Goal: Information Seeking & Learning: Learn about a topic

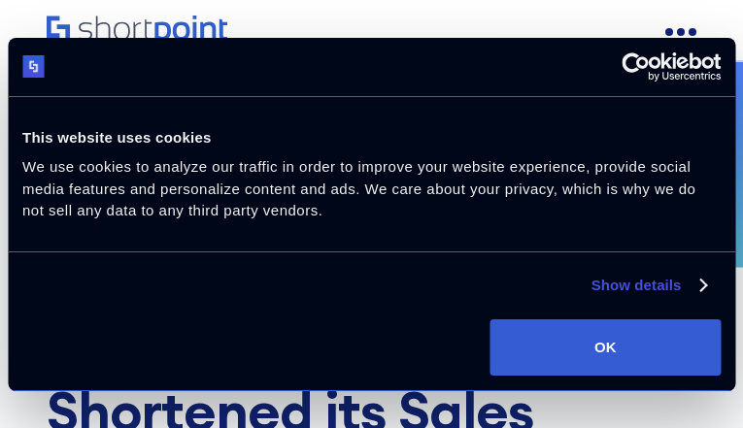
scroll to position [1727, 0]
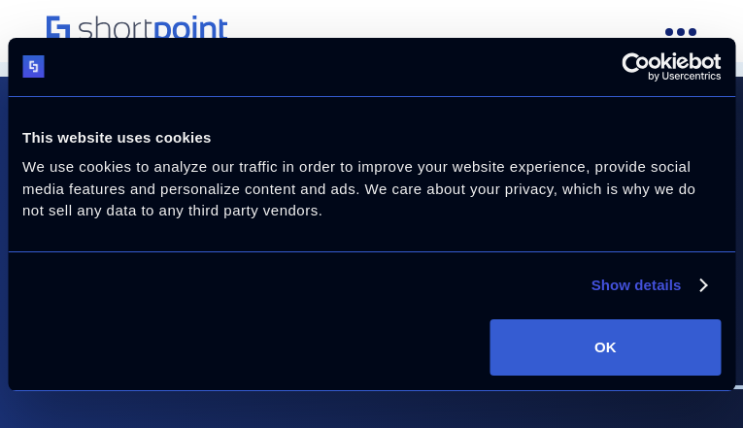
scroll to position [4021, 0]
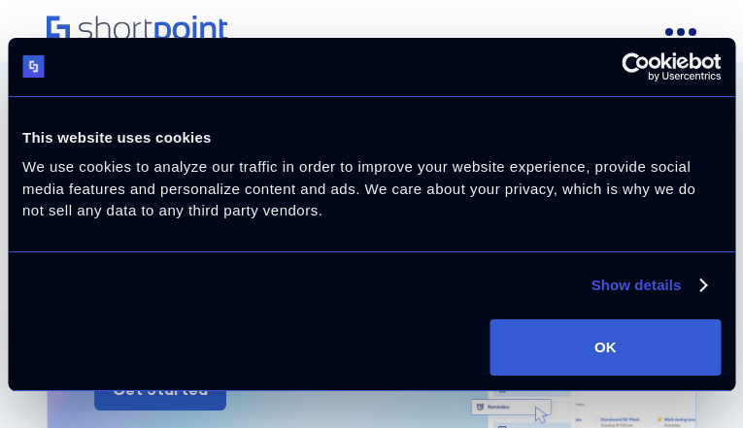
scroll to position [7194, 0]
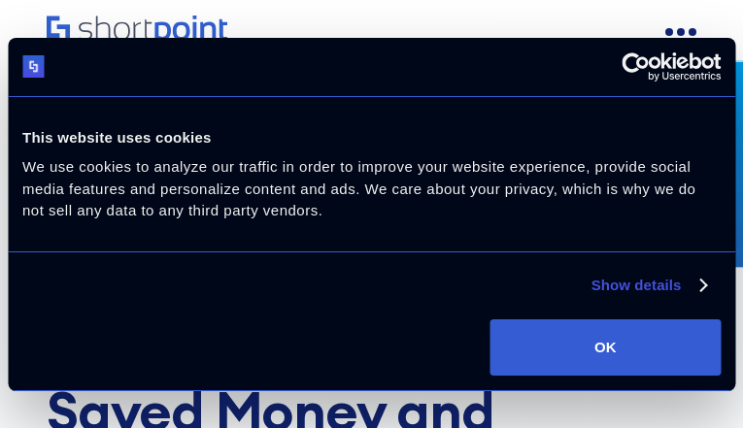
scroll to position [1707, 0]
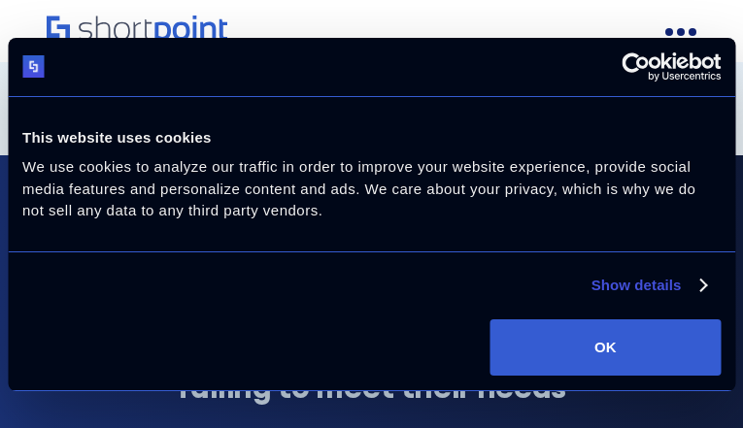
scroll to position [3705, 0]
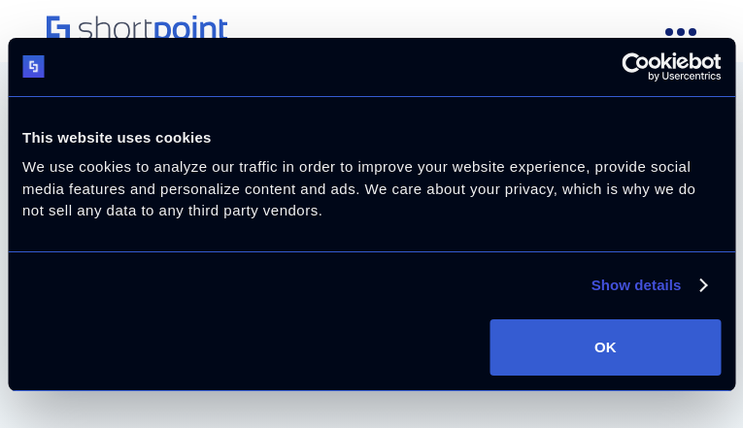
scroll to position [6395, 0]
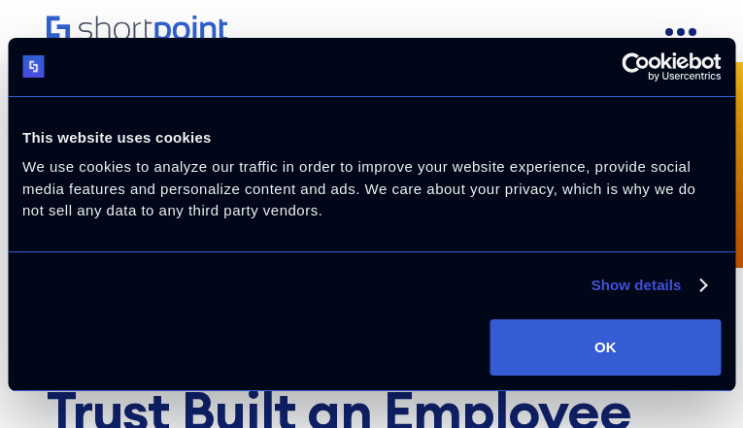
scroll to position [1742, 0]
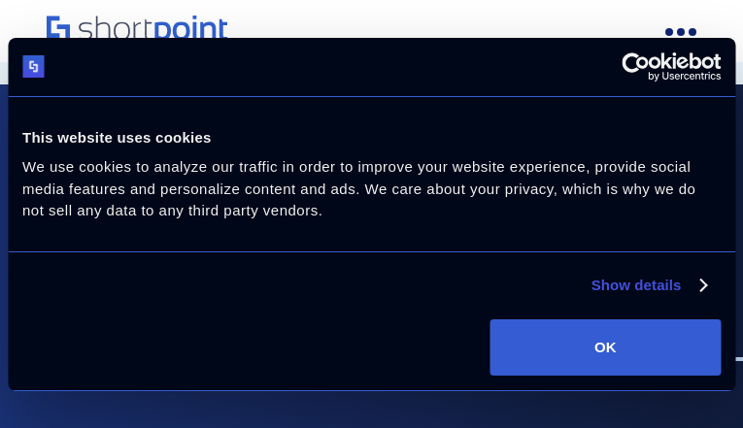
scroll to position [3829, 0]
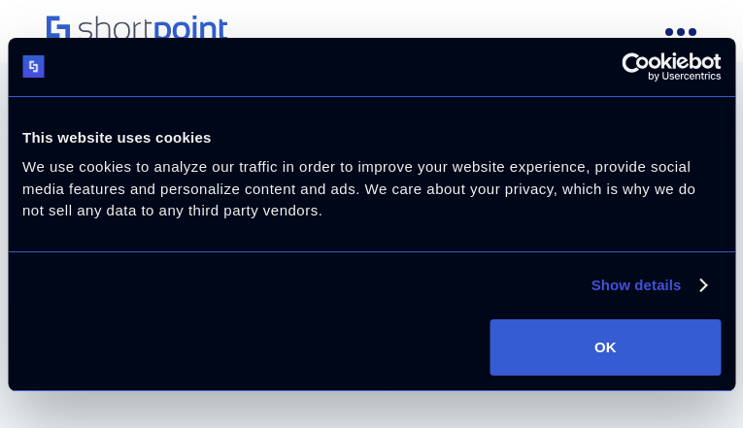
scroll to position [7535, 0]
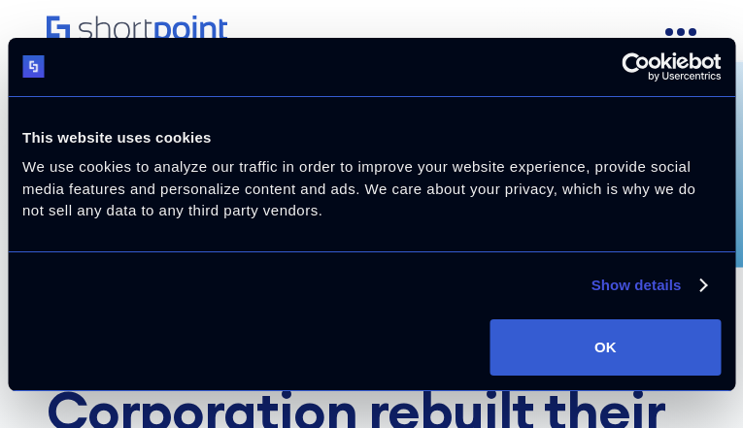
scroll to position [1694, 0]
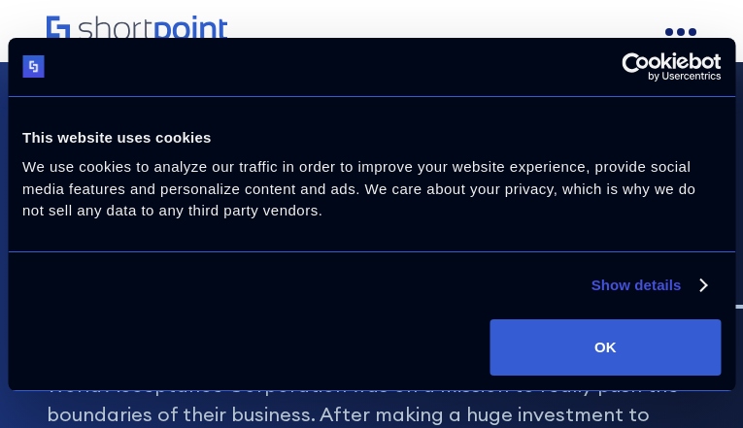
scroll to position [6581, 0]
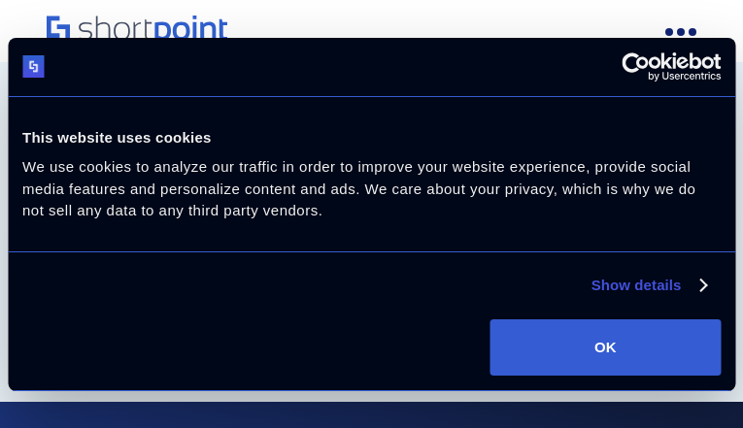
scroll to position [9780, 0]
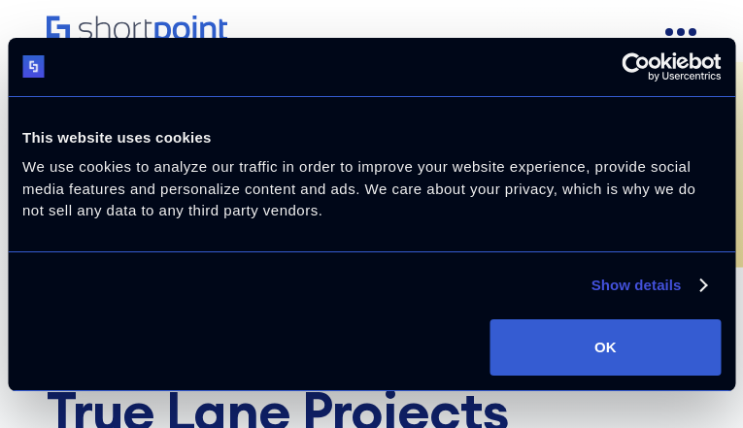
scroll to position [2001, 0]
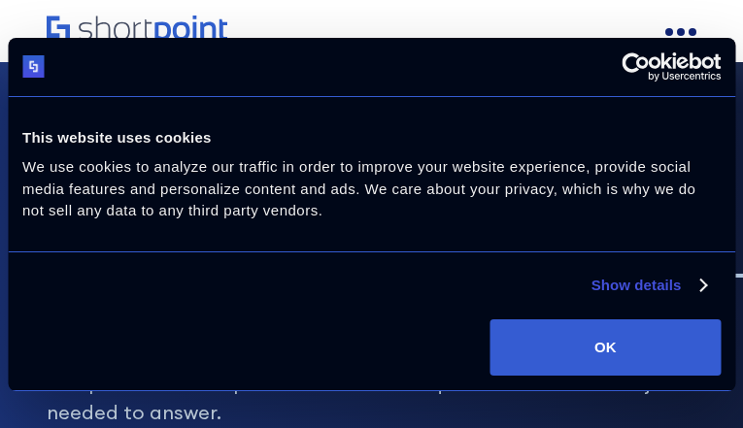
scroll to position [4057, 0]
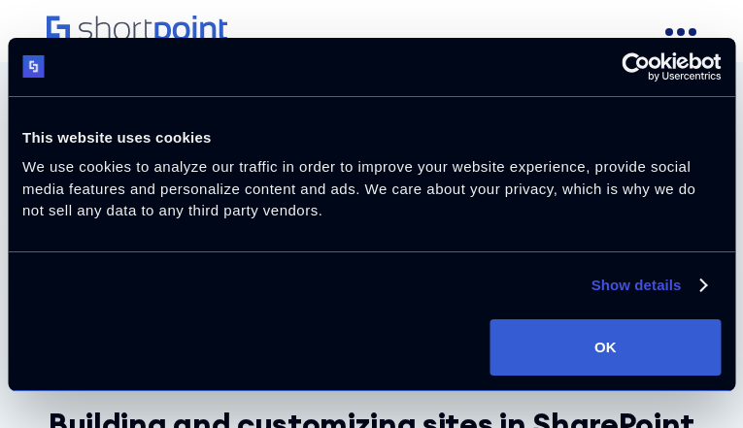
scroll to position [6274, 0]
